Goal: Transaction & Acquisition: Purchase product/service

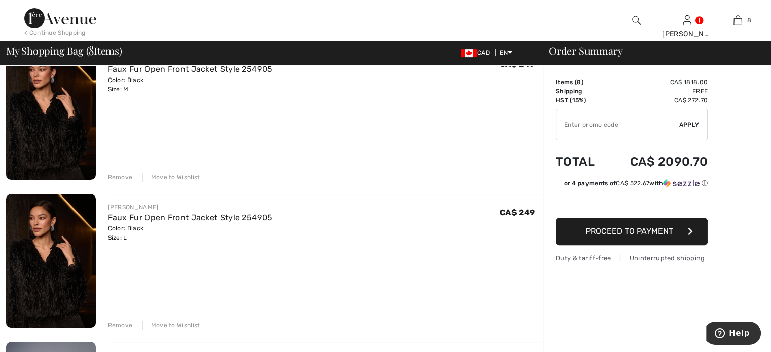
scroll to position [254, 0]
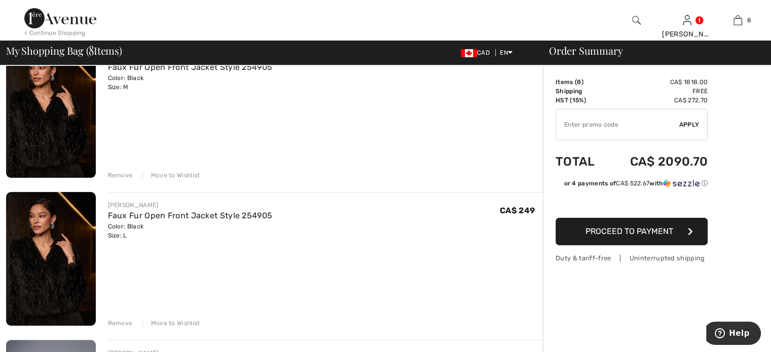
click at [133, 180] on div "Remove" at bounding box center [120, 175] width 25 height 9
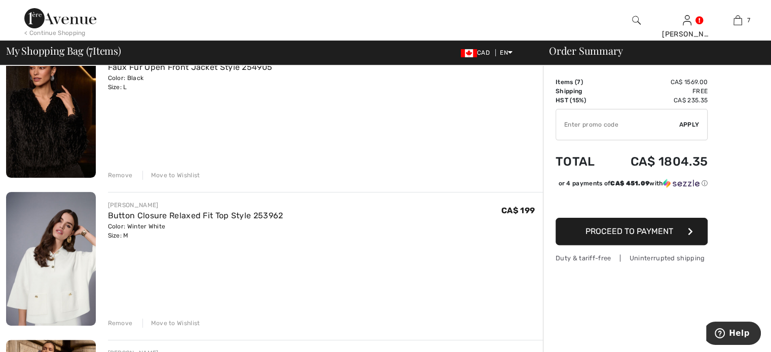
click at [133, 180] on div "Remove" at bounding box center [120, 175] width 25 height 9
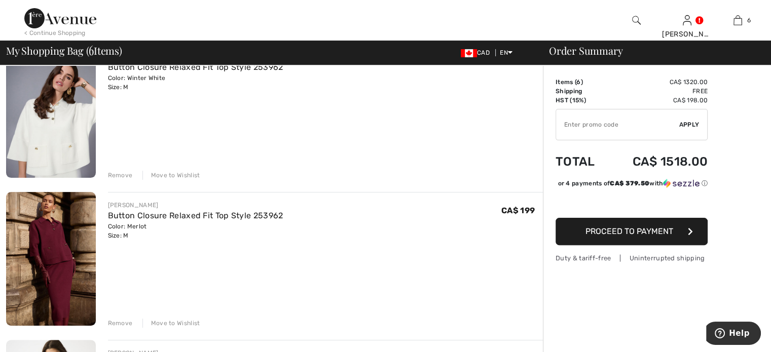
click at [128, 180] on div "Remove" at bounding box center [120, 175] width 25 height 9
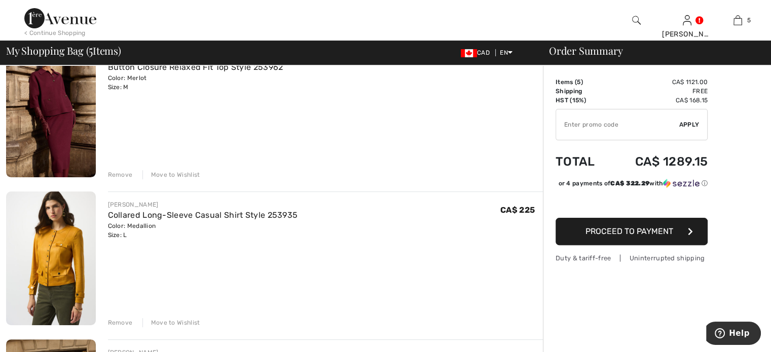
click at [128, 180] on div "Remove" at bounding box center [120, 174] width 25 height 9
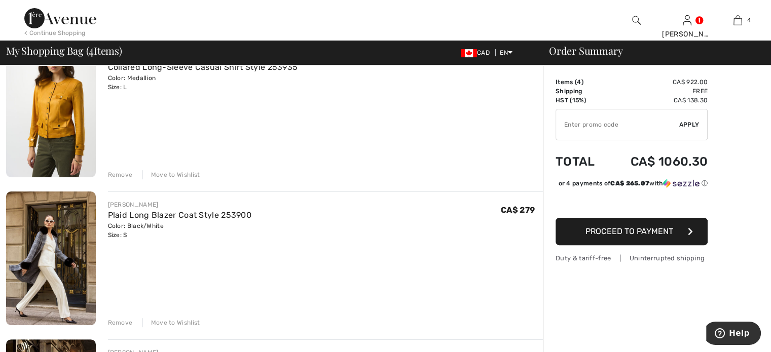
click at [133, 180] on div "Remove" at bounding box center [120, 174] width 25 height 9
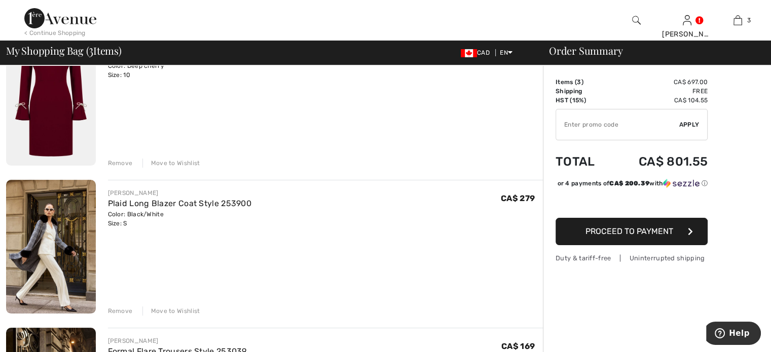
scroll to position [101, 0]
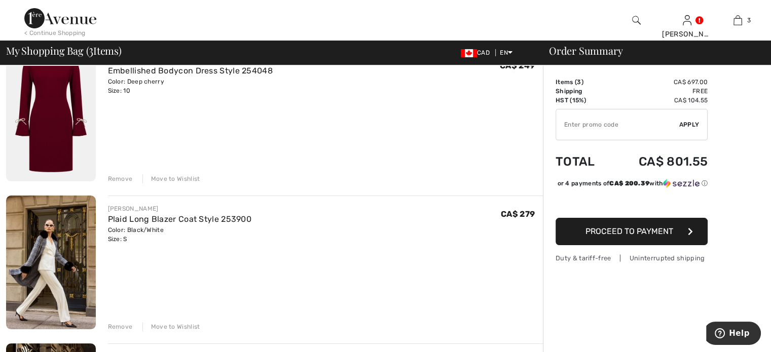
click at [128, 184] on div "Remove" at bounding box center [120, 178] width 25 height 9
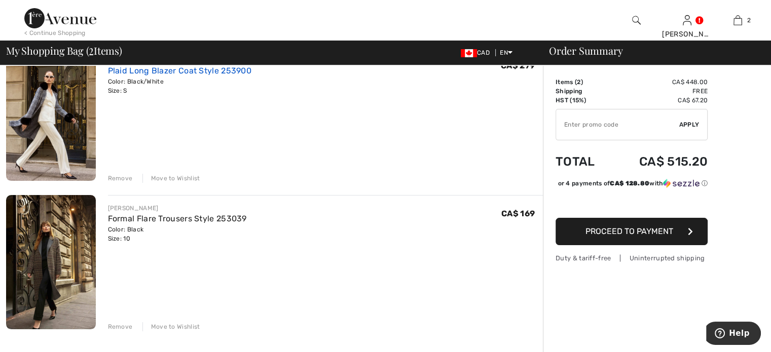
click at [188, 76] on link "Plaid Long Blazer Coat Style 253900" at bounding box center [180, 71] width 144 height 10
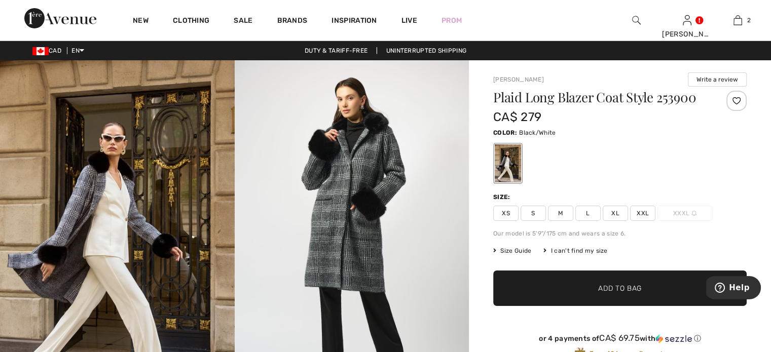
click at [341, 197] on img at bounding box center [352, 235] width 235 height 351
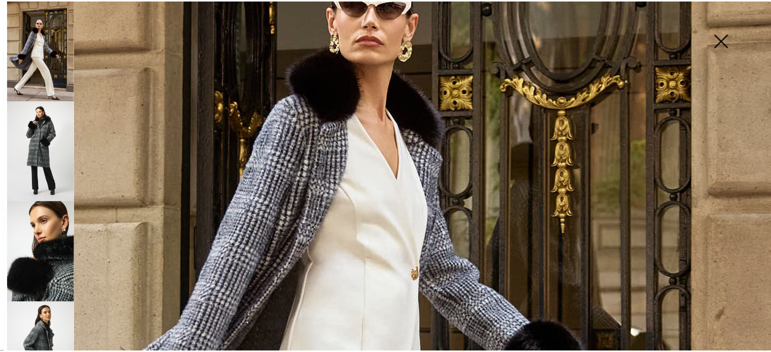
scroll to position [203, 0]
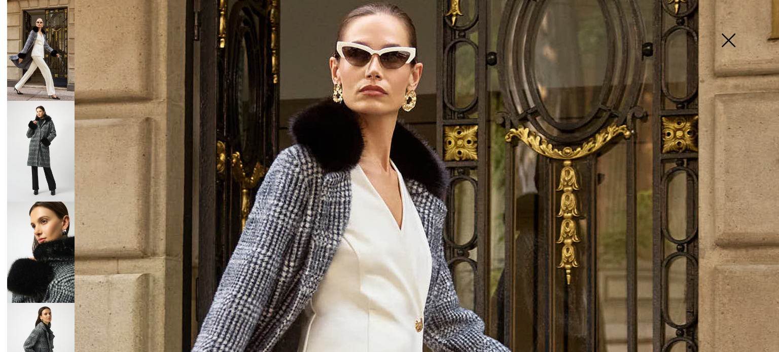
click at [728, 33] on img at bounding box center [728, 41] width 51 height 52
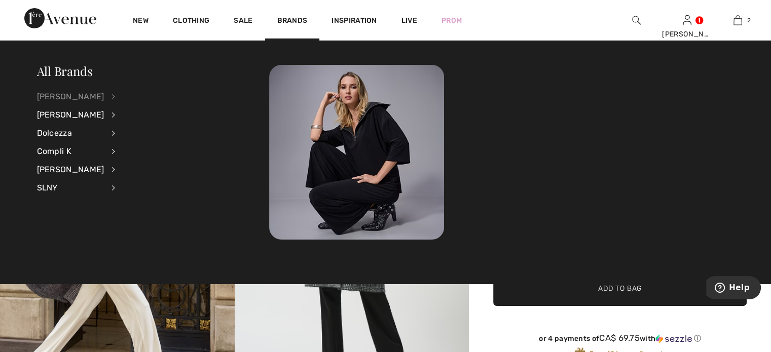
click at [85, 91] on div "[PERSON_NAME]" at bounding box center [70, 97] width 67 height 18
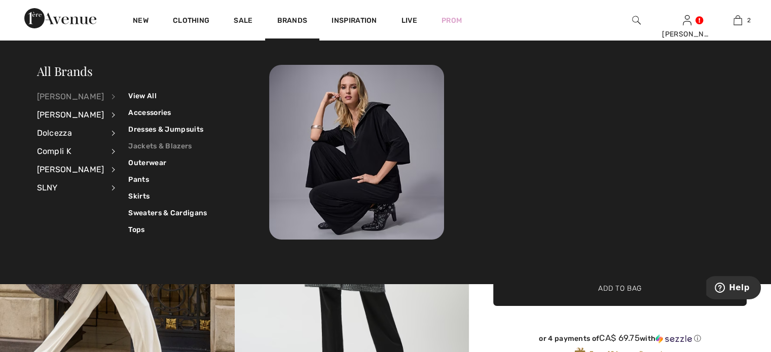
click at [163, 141] on link "Jackets & Blazers" at bounding box center [167, 146] width 79 height 17
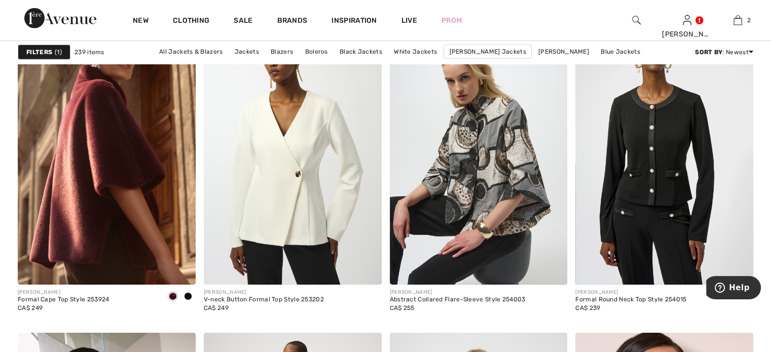
scroll to position [3296, 0]
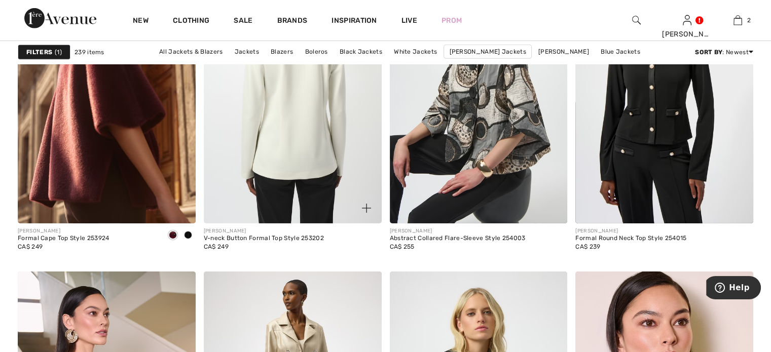
click at [304, 191] on img at bounding box center [293, 90] width 178 height 267
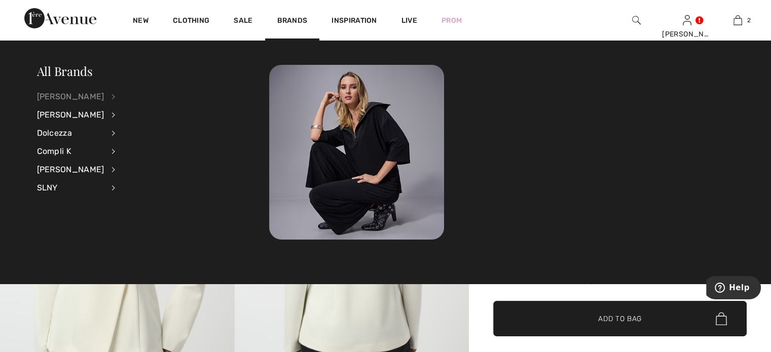
click at [82, 97] on div "[PERSON_NAME]" at bounding box center [70, 97] width 67 height 18
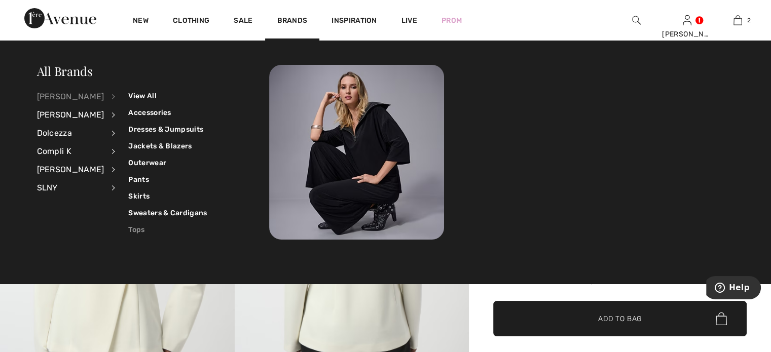
click at [148, 230] on link "Tops" at bounding box center [167, 230] width 79 height 17
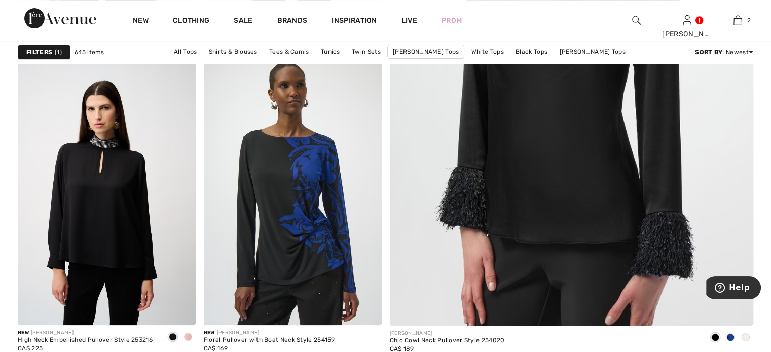
scroll to position [507, 0]
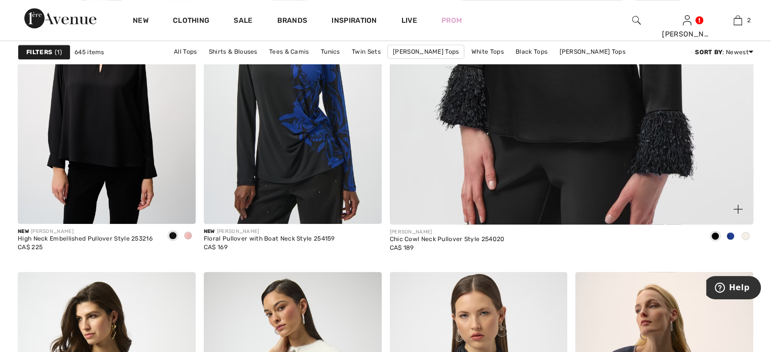
click at [747, 240] on span at bounding box center [746, 236] width 8 height 8
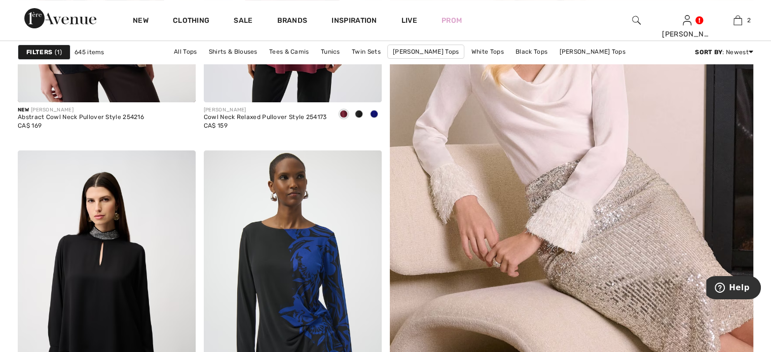
scroll to position [203, 0]
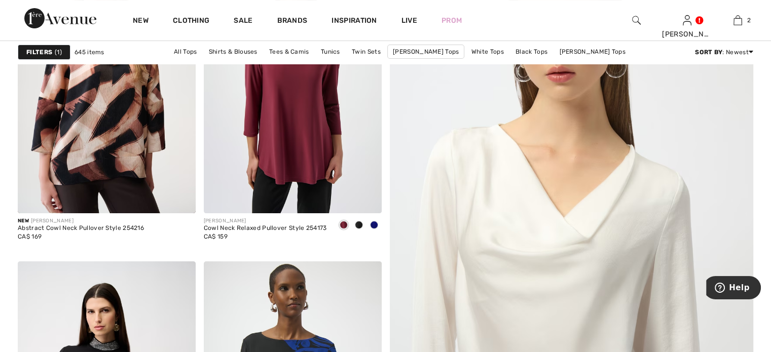
click at [575, 235] on img at bounding box center [571, 274] width 437 height 655
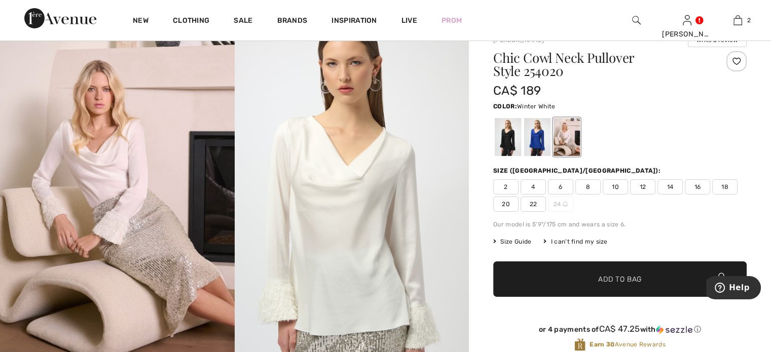
scroll to position [51, 0]
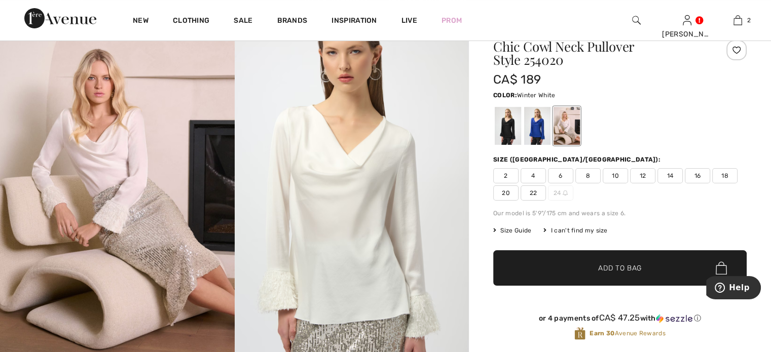
click at [628, 184] on span "10" at bounding box center [615, 175] width 25 height 15
click at [602, 274] on span "Add to Bag" at bounding box center [620, 268] width 44 height 11
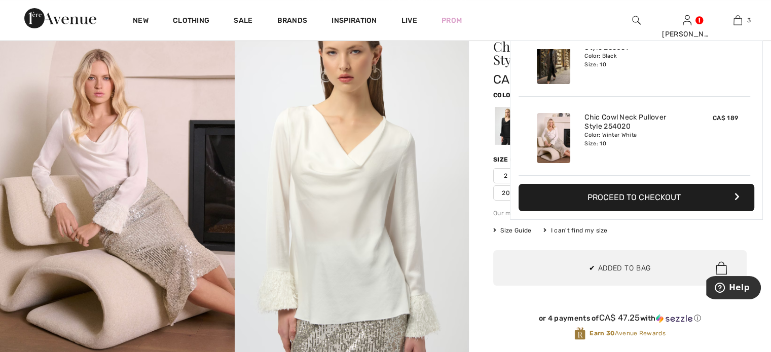
scroll to position [163, 0]
click at [734, 21] on img at bounding box center [738, 20] width 9 height 12
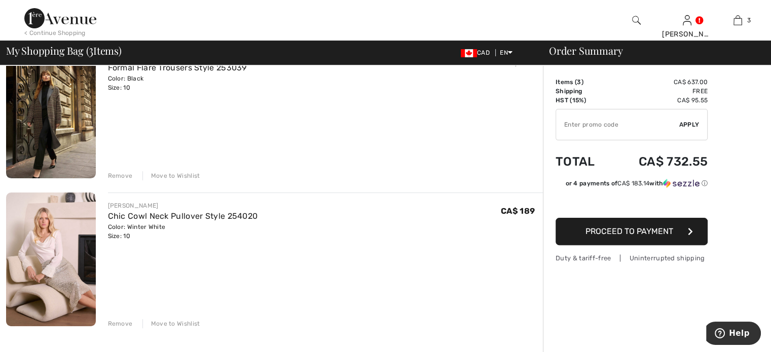
scroll to position [254, 0]
click at [126, 180] on div "Remove" at bounding box center [120, 174] width 25 height 9
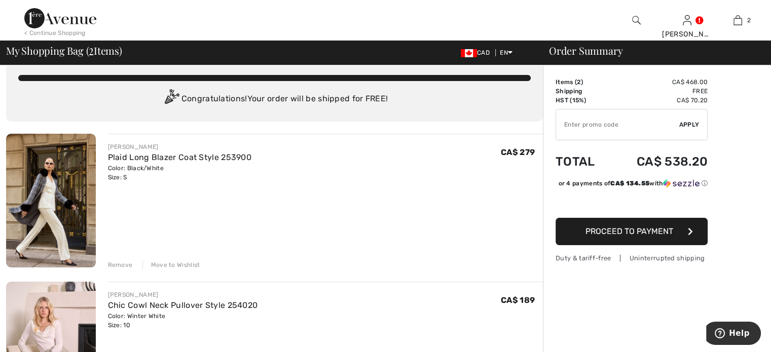
scroll to position [0, 0]
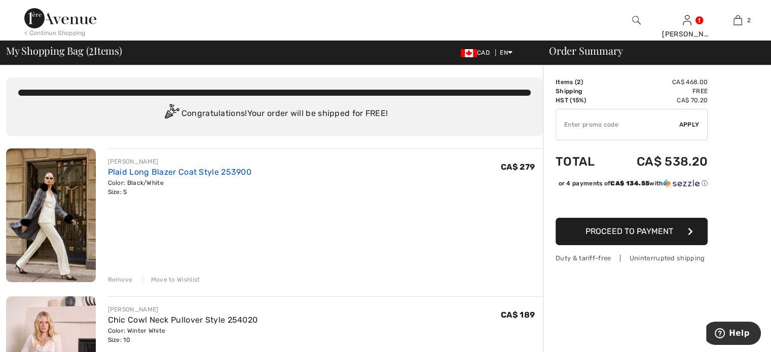
click at [199, 177] on link "Plaid Long Blazer Coat Style 253900" at bounding box center [180, 172] width 144 height 10
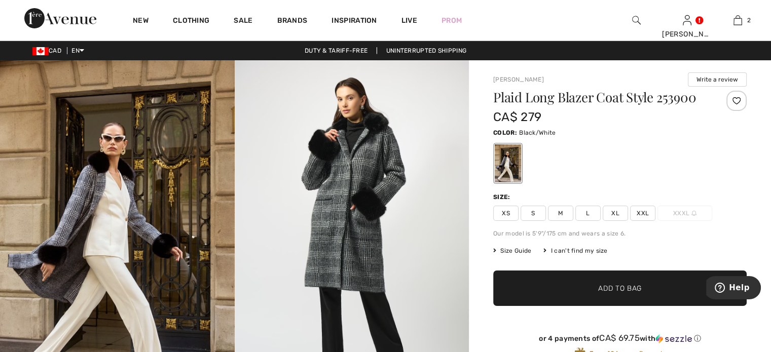
click at [341, 190] on img at bounding box center [352, 235] width 235 height 351
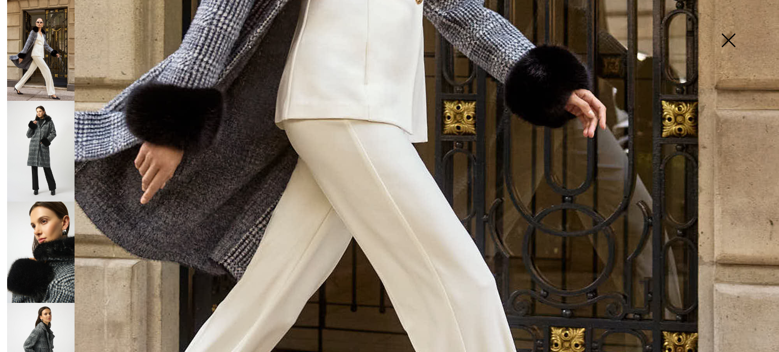
scroll to position [304, 0]
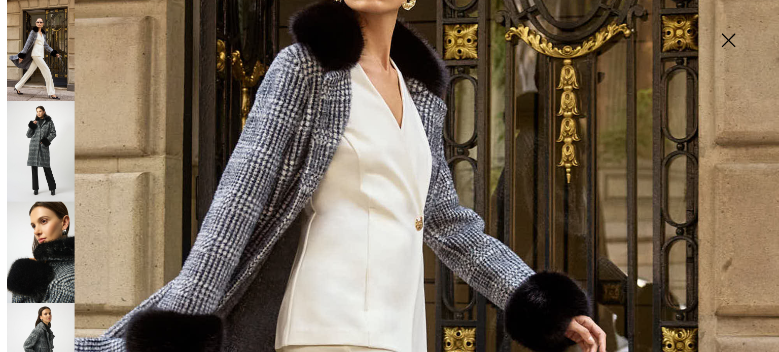
click at [34, 129] on img at bounding box center [40, 151] width 67 height 101
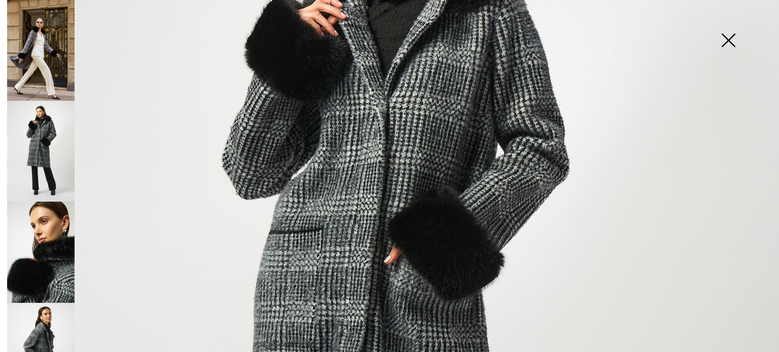
scroll to position [456, 0]
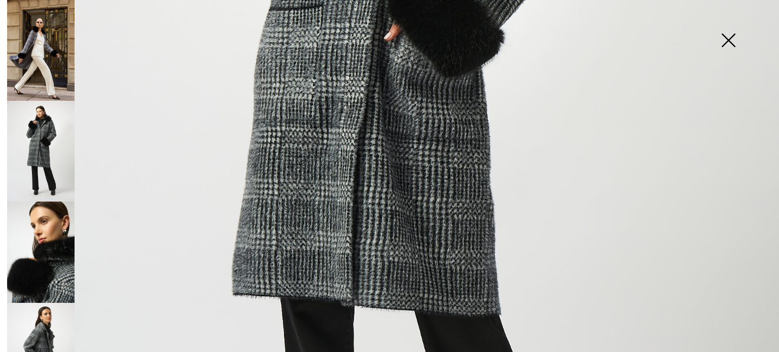
click at [45, 62] on img at bounding box center [40, 50] width 67 height 101
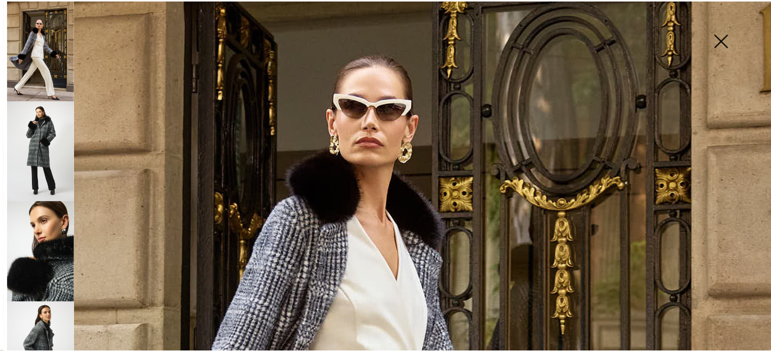
scroll to position [144, 0]
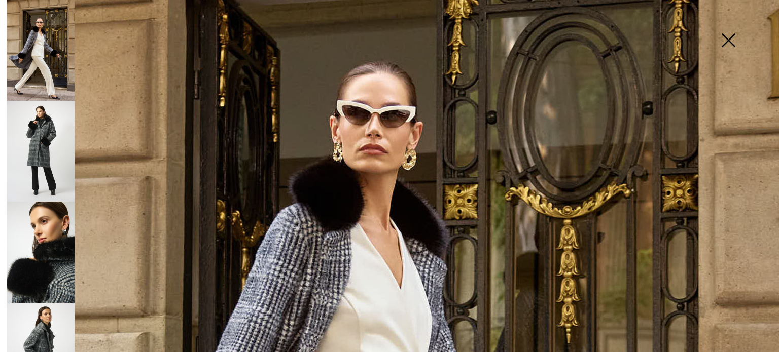
click at [728, 38] on img at bounding box center [728, 41] width 51 height 52
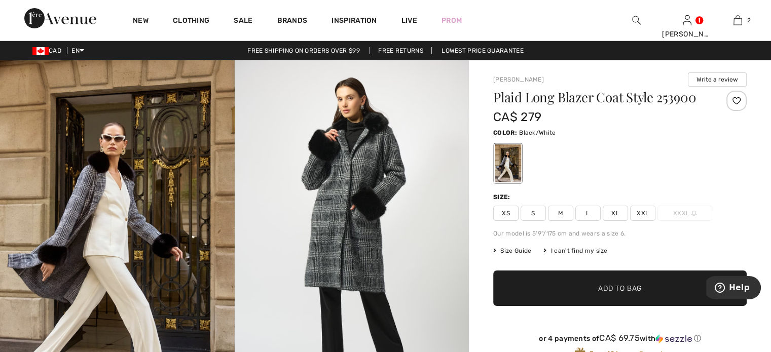
click at [574, 221] on span "M" at bounding box center [560, 213] width 25 height 15
click at [568, 306] on span "✔ Added to Bag Add to Bag" at bounding box center [620, 288] width 254 height 35
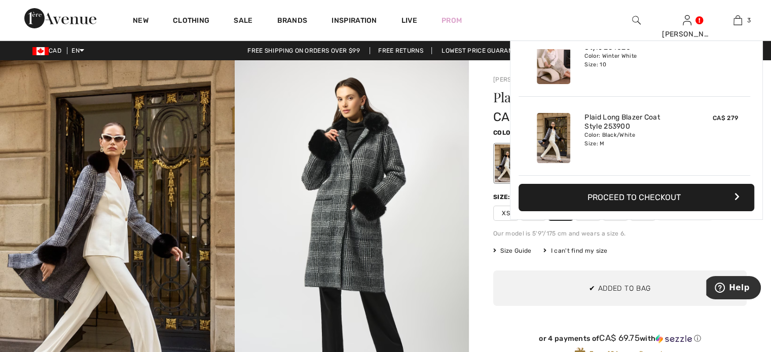
scroll to position [163, 0]
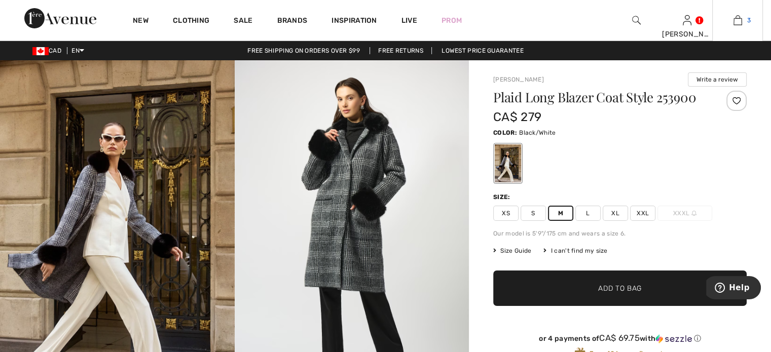
click at [734, 18] on img at bounding box center [738, 20] width 9 height 12
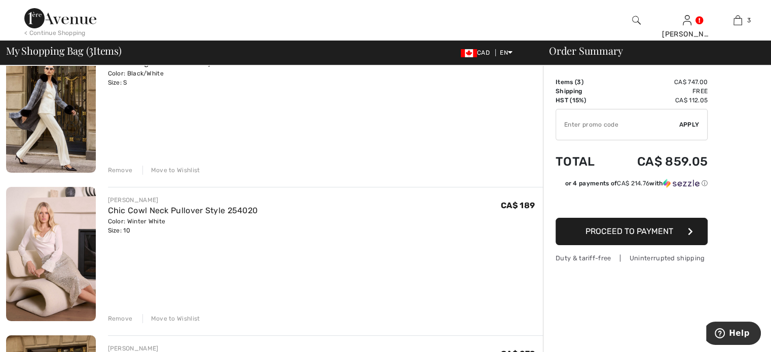
scroll to position [101, 0]
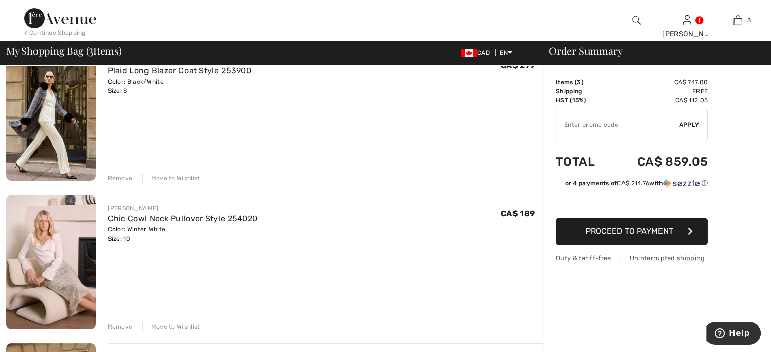
click at [128, 183] on div "Remove" at bounding box center [120, 178] width 25 height 9
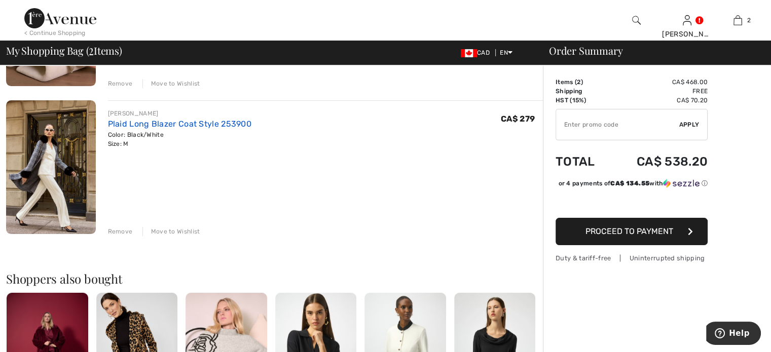
scroll to position [203, 0]
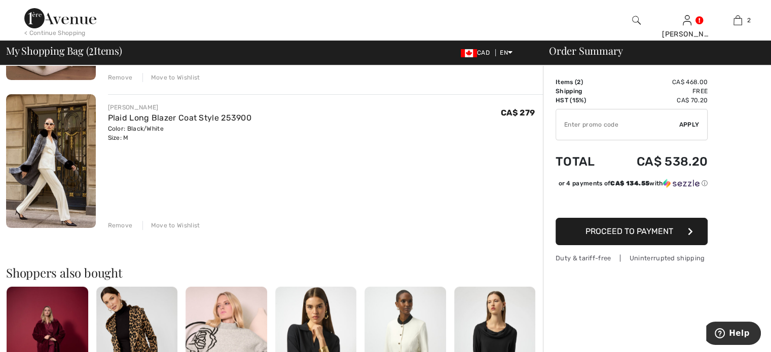
click at [129, 230] on div "Remove" at bounding box center [120, 225] width 25 height 9
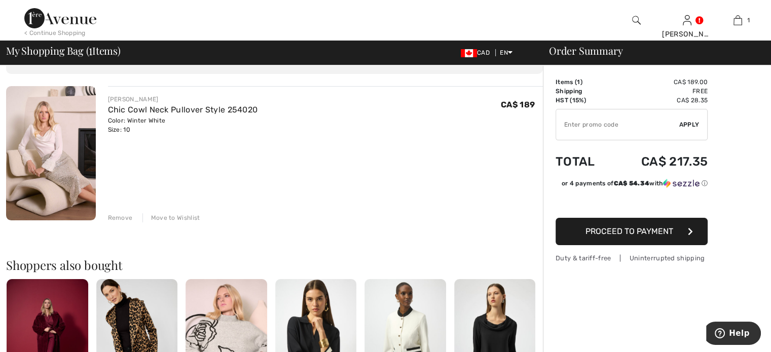
scroll to position [0, 0]
